Goal: Task Accomplishment & Management: Manage account settings

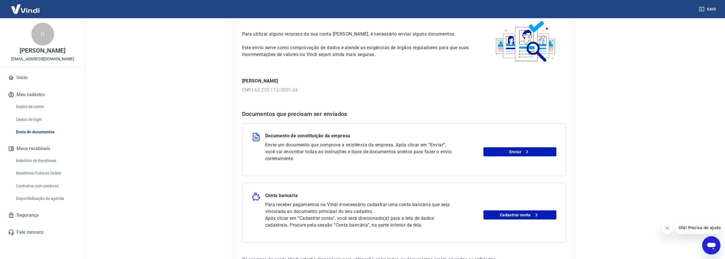
scroll to position [57, 0]
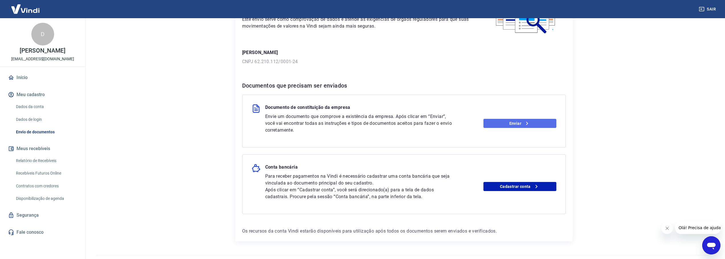
click at [511, 124] on link "Enviar" at bounding box center [519, 123] width 73 height 9
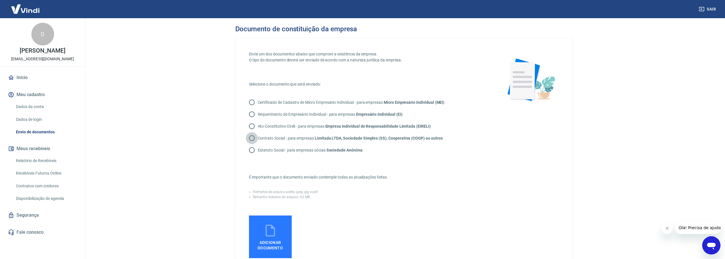
click at [252, 136] on input "Contrato Social - para empresas Limitada LTDA, Sociedade Simples (SS), Cooperat…" at bounding box center [252, 138] width 12 height 12
radio input "true"
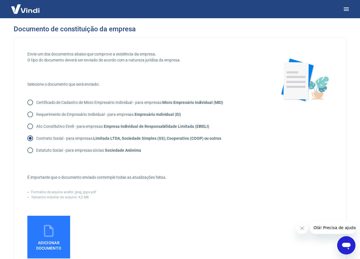
click at [34, 11] on img at bounding box center [25, 8] width 37 height 17
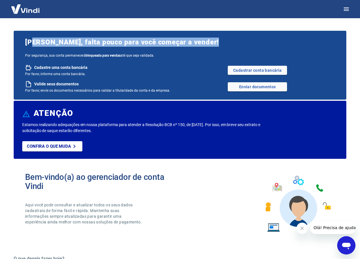
drag, startPoint x: 35, startPoint y: 44, endPoint x: 240, endPoint y: 44, distance: 205.0
click at [233, 44] on span "Marco Antonio Borges Kitazuru, falta pouco para você começar a vender!" at bounding box center [180, 42] width 310 height 9
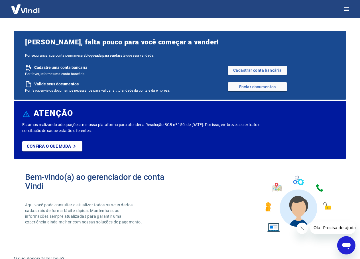
click at [247, 44] on span "Marco Antonio Borges Kitazuru, falta pouco para você começar a vender!" at bounding box center [180, 42] width 310 height 9
click at [258, 72] on link "Cadastrar conta bancária" at bounding box center [257, 70] width 59 height 9
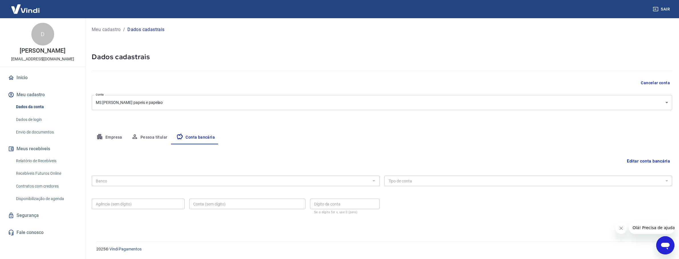
click at [166, 103] on body "Sair D DOUGLAS R LOPES industria@squaris.com.br Início Meu cadastro Dados da co…" at bounding box center [339, 129] width 679 height 259
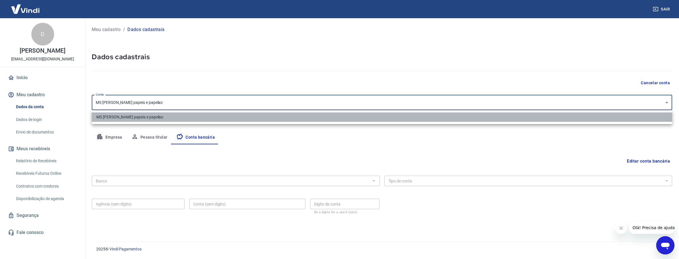
click at [166, 120] on li "MS Quais papeis e papelao" at bounding box center [382, 116] width 580 height 9
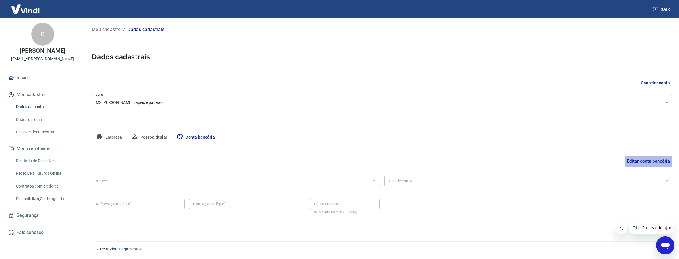
click at [364, 159] on button "Editar conta bancária" at bounding box center [648, 161] width 48 height 11
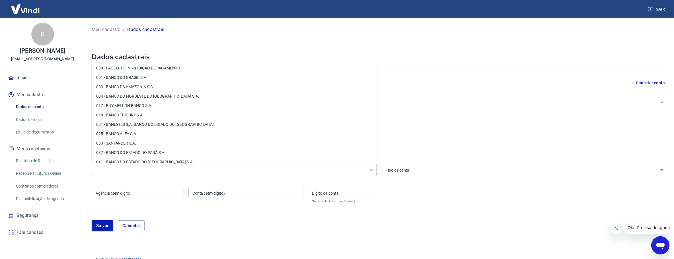
click at [137, 169] on input "Banco" at bounding box center [229, 170] width 273 height 7
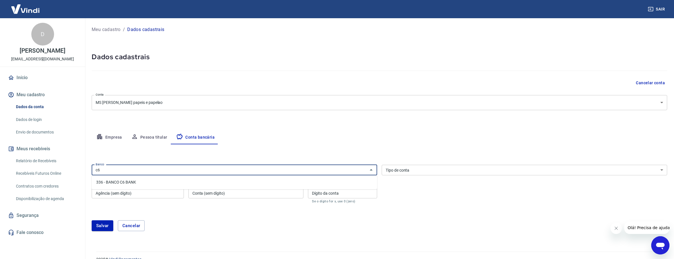
click at [136, 179] on li "336 - BANCO C6 BANK" at bounding box center [235, 182] width 286 height 9
type input "336 - BANCO C6 BANK"
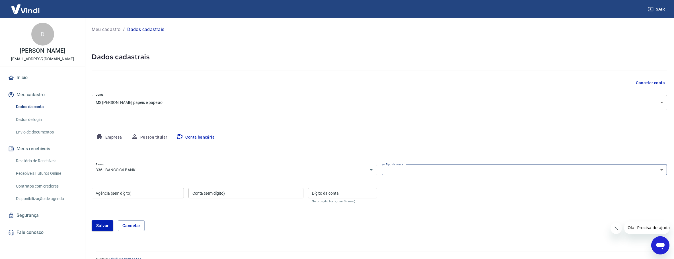
click at [364, 173] on select "Conta Corrente Conta Poupança" at bounding box center [525, 170] width 286 height 11
select select "1"
click at [364, 165] on select "Conta Corrente Conta Poupança" at bounding box center [525, 170] width 286 height 11
click at [155, 197] on input "Agência (sem dígito)" at bounding box center [138, 193] width 92 height 11
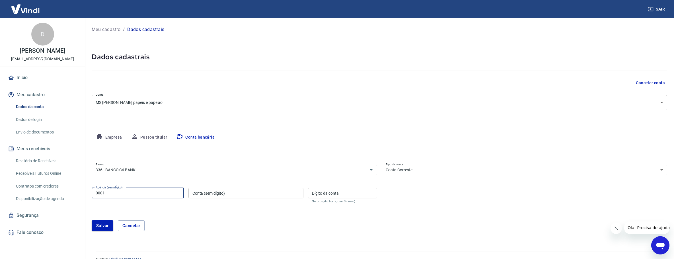
type input "0001"
click at [236, 191] on input "Conta (sem dígito)" at bounding box center [246, 193] width 115 height 11
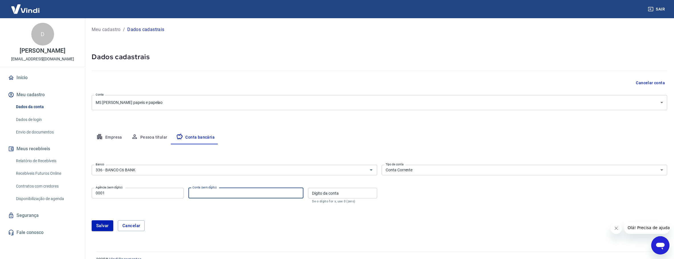
paste input "39791308-7"
type input "39791308"
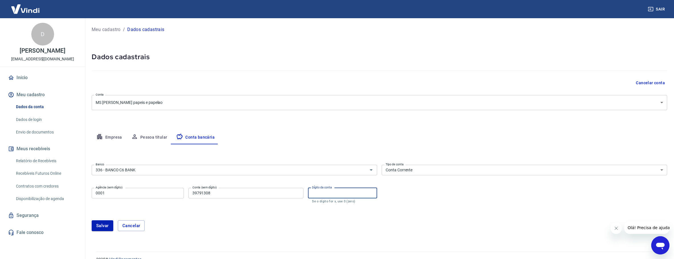
click at [327, 197] on input "Dígito da conta" at bounding box center [342, 193] width 69 height 11
type input "7"
click at [234, 223] on div "Salvar Cancelar" at bounding box center [380, 225] width 576 height 11
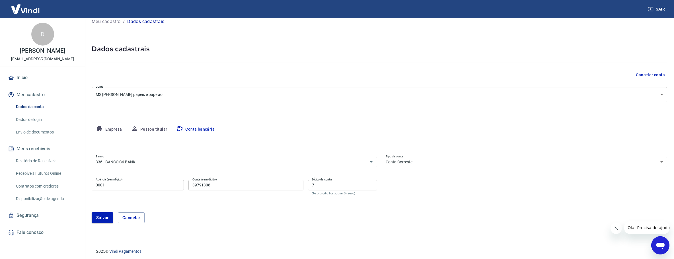
scroll to position [10, 0]
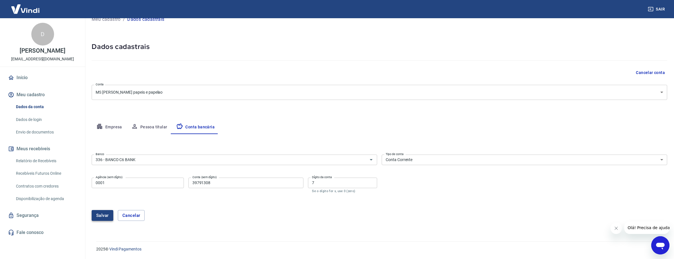
click at [105, 218] on button "Salvar" at bounding box center [103, 215] width 22 height 11
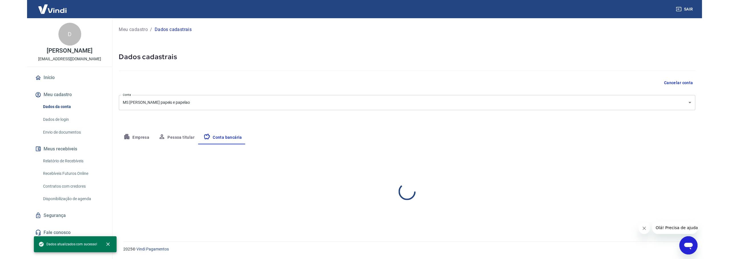
scroll to position [0, 0]
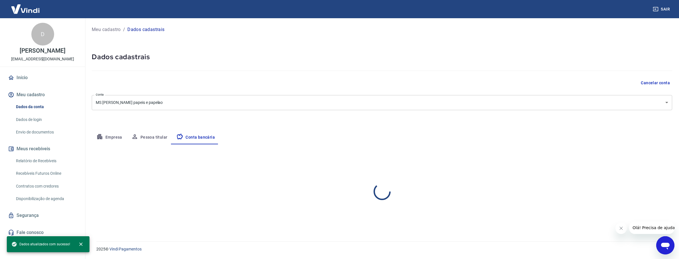
select select "1"
